Goal: Check status: Check status

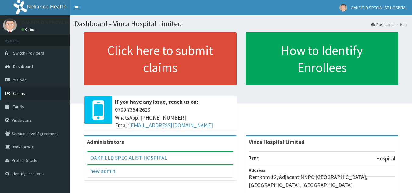
click at [23, 93] on span "Claims" at bounding box center [19, 92] width 12 height 5
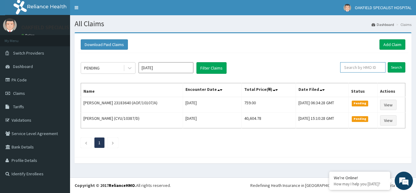
click at [360, 67] on input "text" at bounding box center [362, 67] width 45 height 10
paste input "SLB/11053/A"
type input "SLB/11053/A"
click at [396, 68] on input "Search" at bounding box center [397, 67] width 18 height 10
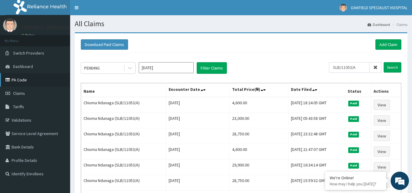
click at [22, 78] on link "PA Code" at bounding box center [35, 79] width 70 height 13
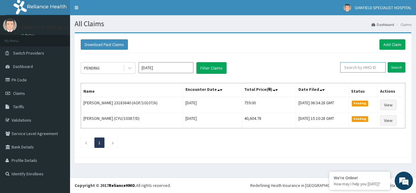
click at [367, 66] on input "text" at bounding box center [362, 67] width 45 height 10
paste input "SLB/11053/A"
drag, startPoint x: 367, startPoint y: 66, endPoint x: 398, endPoint y: 71, distance: 30.8
click at [398, 71] on form "SLB/11053/A Search" at bounding box center [369, 67] width 72 height 10
type input "SLB/11053/A"
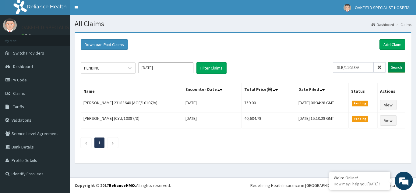
click at [396, 67] on input "Search" at bounding box center [397, 67] width 18 height 10
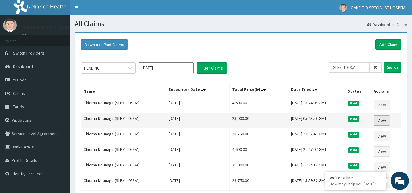
click at [386, 120] on link "View" at bounding box center [381, 120] width 16 height 10
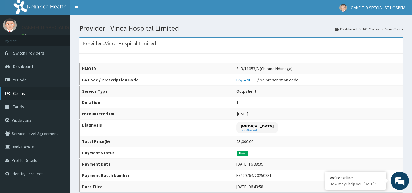
click at [24, 93] on span "Claims" at bounding box center [19, 92] width 12 height 5
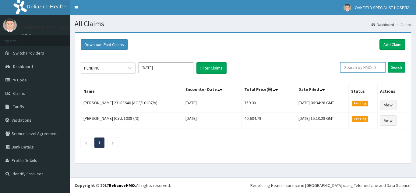
click at [365, 68] on input "text" at bounding box center [362, 67] width 45 height 10
paste input "ZTE/10022/B"
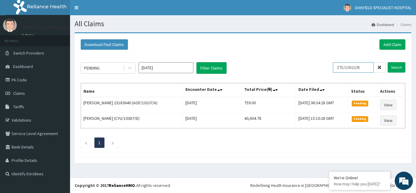
type input "ZTE/10022/B"
click at [388, 62] on input "Search" at bounding box center [397, 67] width 18 height 10
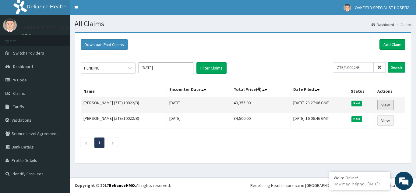
click at [381, 106] on link "View" at bounding box center [385, 105] width 16 height 10
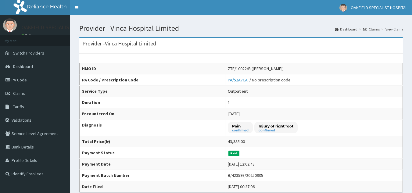
drag, startPoint x: 0, startPoint y: 0, endPoint x: 376, endPoint y: 27, distance: 376.8
click at [48, 94] on link "Claims" at bounding box center [35, 93] width 70 height 13
click at [44, 93] on link "Claims" at bounding box center [35, 93] width 70 height 13
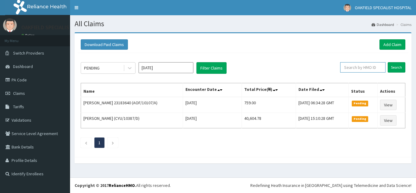
click at [362, 66] on input "text" at bounding box center [362, 67] width 45 height 10
paste input "NTD/10085/D"
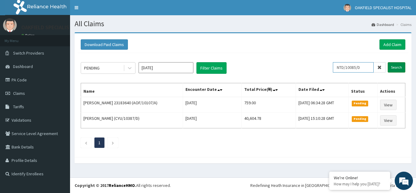
type input "NTD/10085/D"
click at [395, 65] on input "Search" at bounding box center [397, 67] width 18 height 10
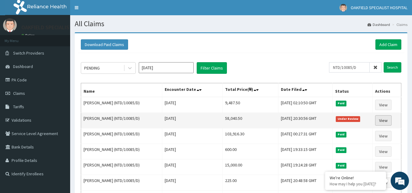
click at [382, 119] on link "View" at bounding box center [383, 120] width 16 height 10
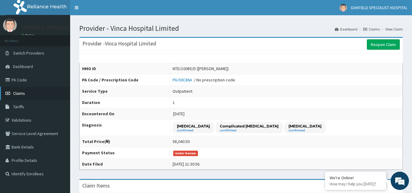
click at [20, 96] on link "Claims" at bounding box center [35, 93] width 70 height 13
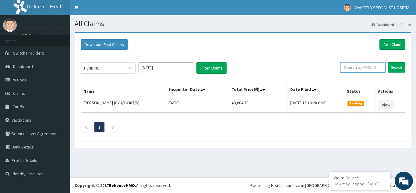
click at [359, 66] on input "text" at bounding box center [362, 67] width 45 height 10
paste input "NTD/10085/D"
type input "NTD/10085/D"
click at [401, 66] on input "Search" at bounding box center [397, 67] width 18 height 10
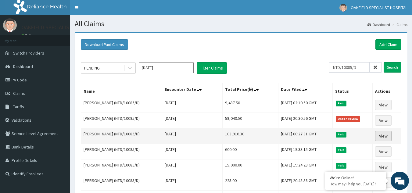
click at [386, 131] on link "View" at bounding box center [383, 136] width 16 height 10
